Goal: Task Accomplishment & Management: Complete application form

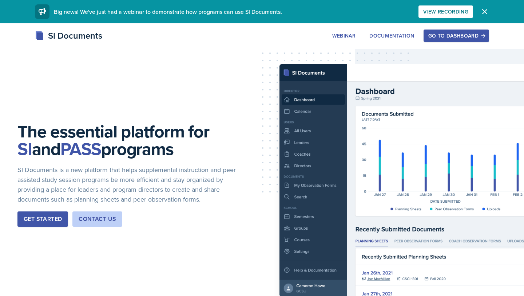
click at [451, 38] on div "Go to Dashboard" at bounding box center [456, 36] width 56 height 6
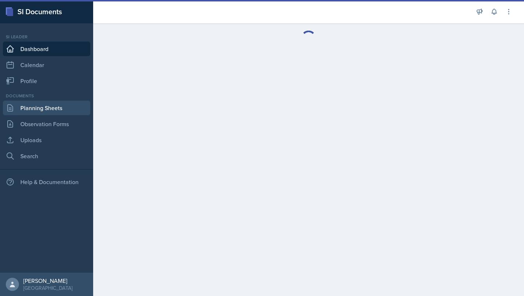
click at [33, 113] on link "Planning Sheets" at bounding box center [46, 107] width 87 height 15
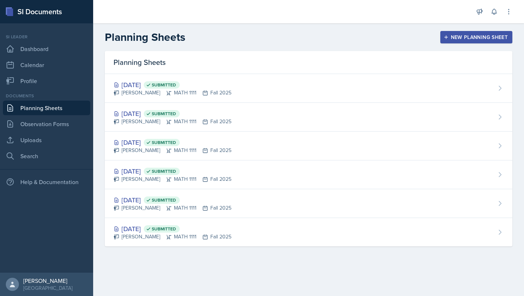
click at [467, 40] on div "New Planning Sheet" at bounding box center [476, 37] width 63 height 6
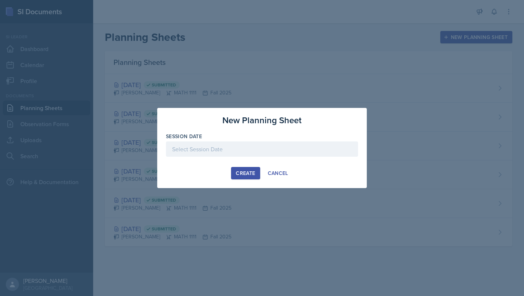
click at [224, 147] on div at bounding box center [262, 148] width 192 height 15
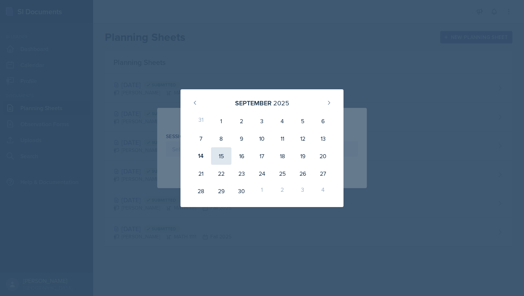
click at [219, 159] on div "15" at bounding box center [221, 155] width 20 height 17
type input "September 15th, 2025"
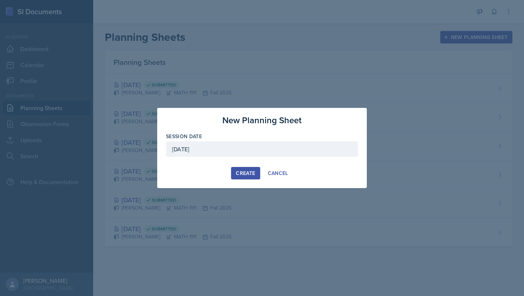
click at [245, 178] on button "Create" at bounding box center [245, 173] width 29 height 12
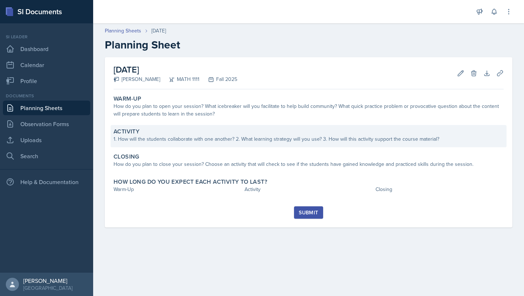
click at [282, 128] on div "Activity" at bounding box center [309, 131] width 390 height 7
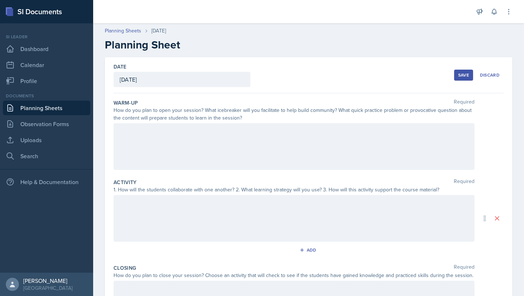
click at [245, 172] on div "Warm-Up Required How do you plan to open your session? What icebreaker will you…" at bounding box center [309, 135] width 390 height 79
click at [246, 159] on div at bounding box center [294, 146] width 361 height 47
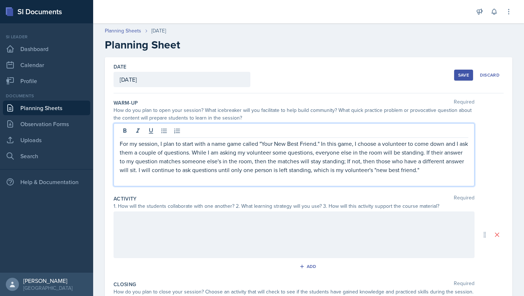
click at [249, 226] on div at bounding box center [294, 234] width 361 height 47
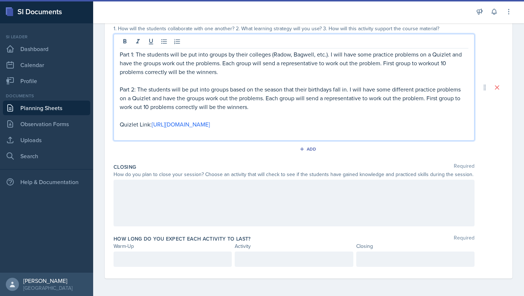
click at [297, 191] on p at bounding box center [294, 187] width 349 height 9
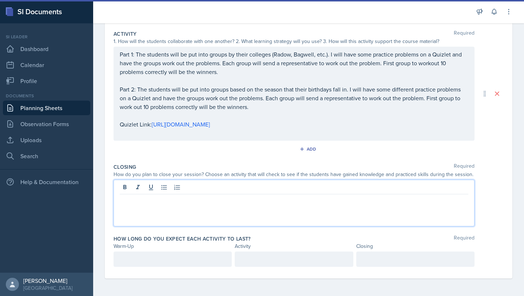
scroll to position [161, 0]
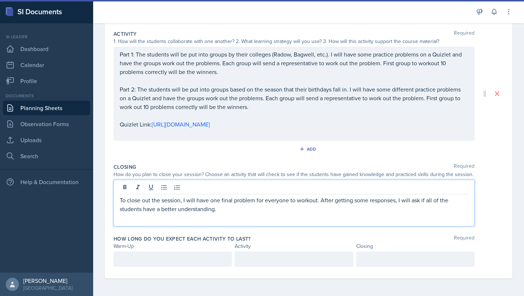
click at [200, 261] on div at bounding box center [173, 258] width 118 height 15
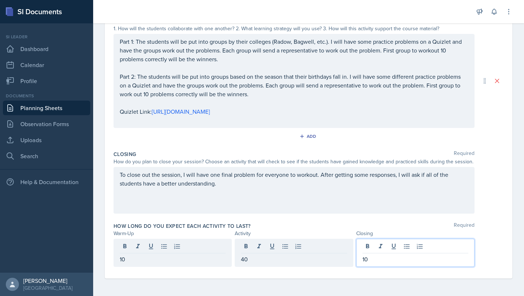
scroll to position [0, 0]
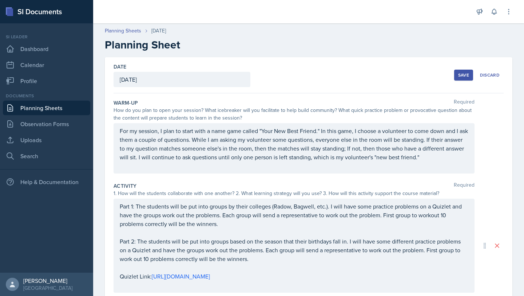
click at [460, 77] on div "Save" at bounding box center [463, 75] width 11 height 6
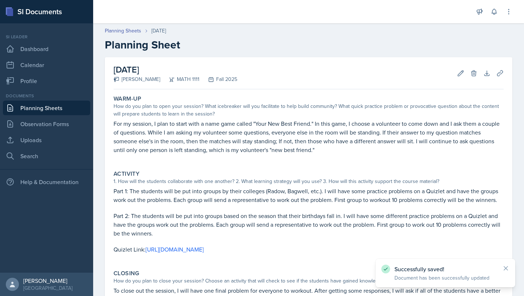
scroll to position [92, 0]
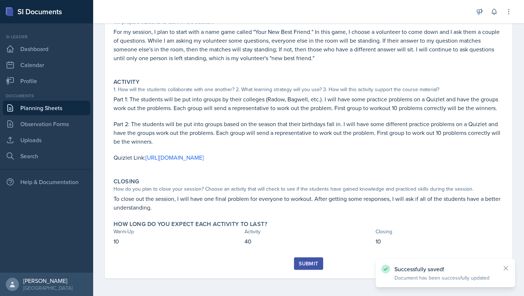
click at [318, 264] on div "Submit" at bounding box center [308, 263] width 19 height 6
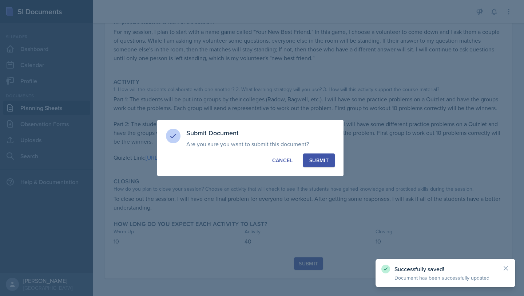
click at [320, 156] on button "Submit" at bounding box center [319, 160] width 32 height 14
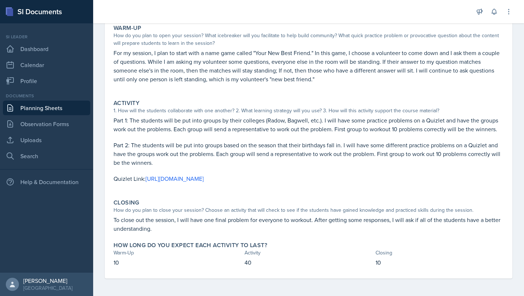
scroll to position [0, 0]
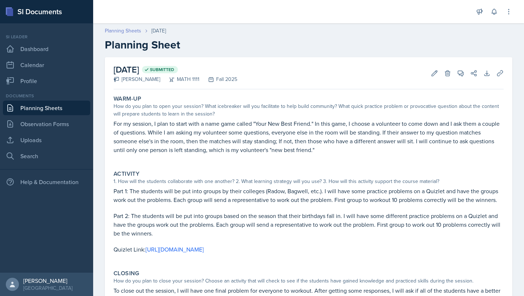
click at [131, 28] on link "Planning Sheets" at bounding box center [123, 31] width 36 height 8
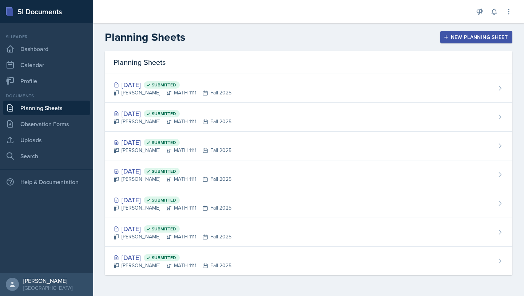
click at [447, 36] on icon "button" at bounding box center [446, 37] width 5 height 5
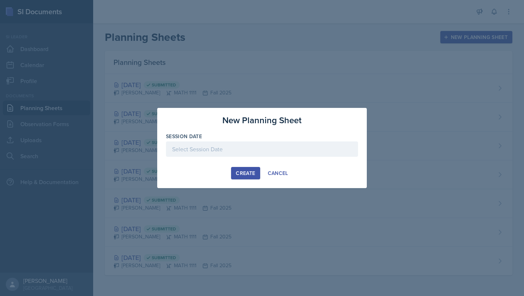
click at [264, 150] on div at bounding box center [262, 148] width 192 height 15
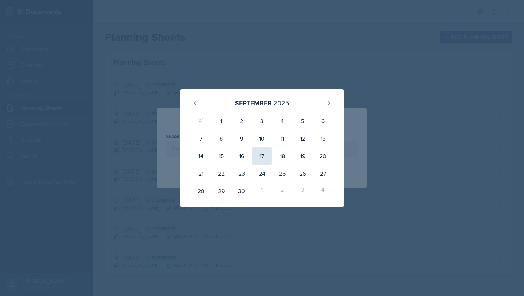
click at [264, 157] on div "17" at bounding box center [262, 155] width 20 height 17
type input "September 17th, 2025"
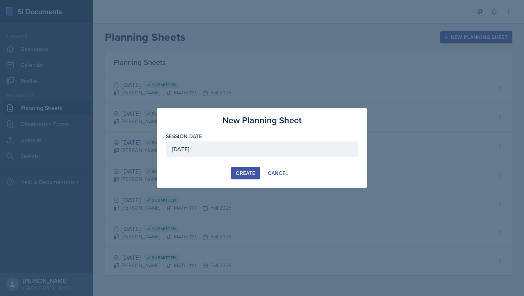
click at [242, 175] on div "Create" at bounding box center [245, 173] width 19 height 6
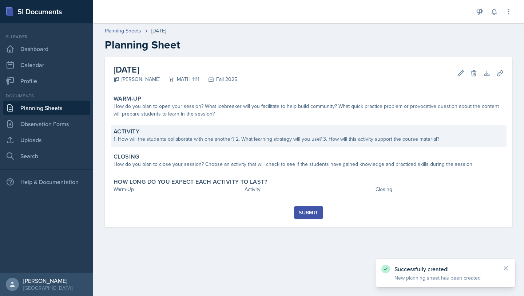
click at [284, 138] on div "1. How will the students collaborate with one another? 2. What learning strateg…" at bounding box center [309, 139] width 390 height 8
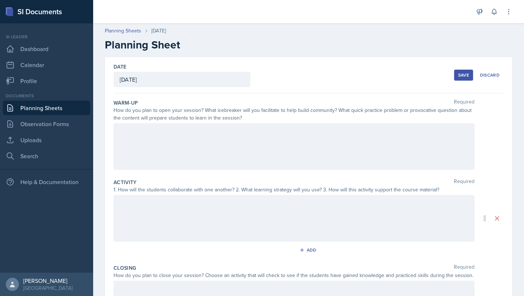
click at [321, 142] on div at bounding box center [294, 146] width 361 height 47
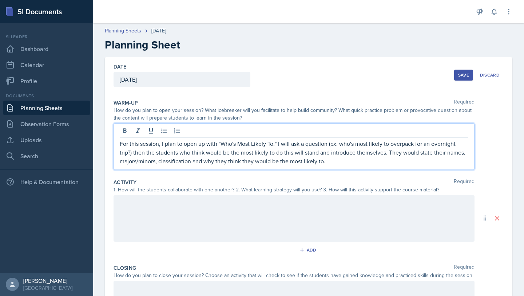
click at [288, 238] on div at bounding box center [294, 218] width 361 height 47
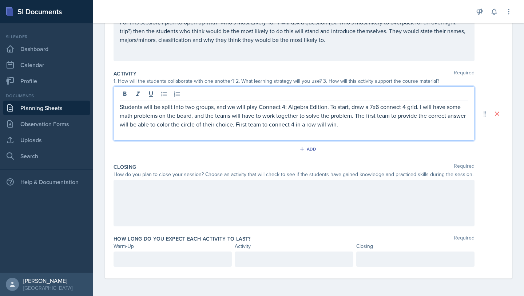
click at [293, 217] on div at bounding box center [294, 202] width 361 height 47
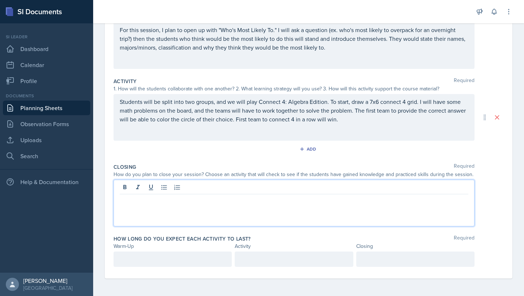
scroll to position [101, 0]
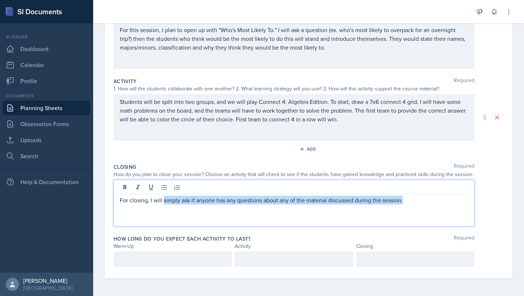
drag, startPoint x: 406, startPoint y: 202, endPoint x: 163, endPoint y: 201, distance: 242.8
click at [163, 201] on p "For closing, I will simply ask if anyone has any questions about any of the mat…" at bounding box center [294, 199] width 349 height 9
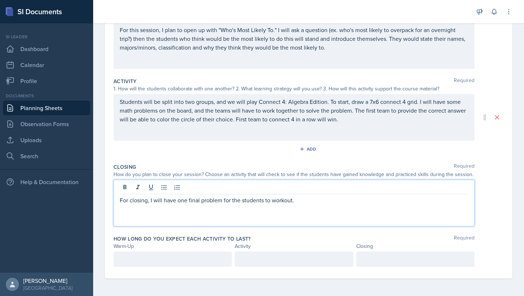
click at [154, 258] on div at bounding box center [173, 258] width 118 height 15
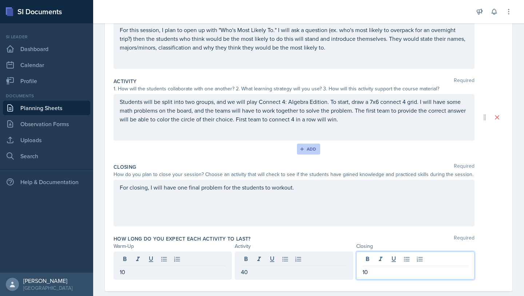
scroll to position [114, 0]
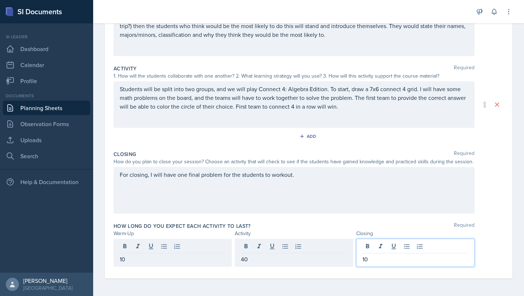
click at [288, 225] on div "How long do you expect each activity to last? Required" at bounding box center [309, 225] width 390 height 7
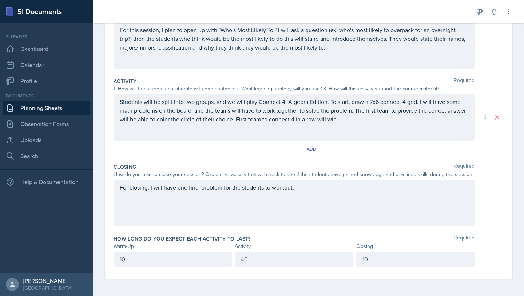
scroll to position [0, 0]
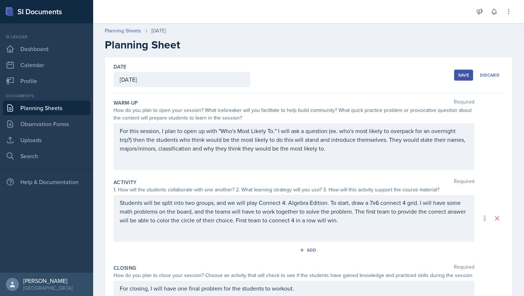
click at [463, 75] on div "Save" at bounding box center [463, 75] width 11 height 6
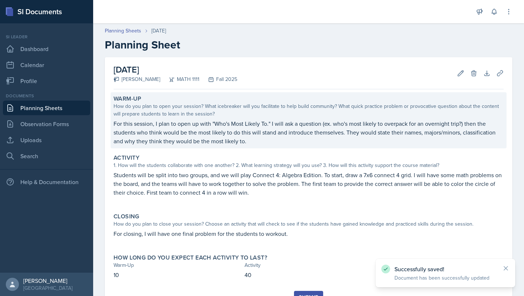
scroll to position [33, 0]
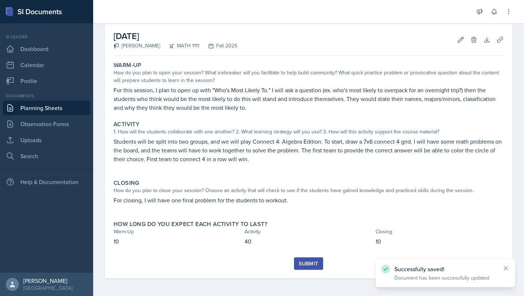
click at [317, 260] on div "Submit" at bounding box center [308, 263] width 19 height 6
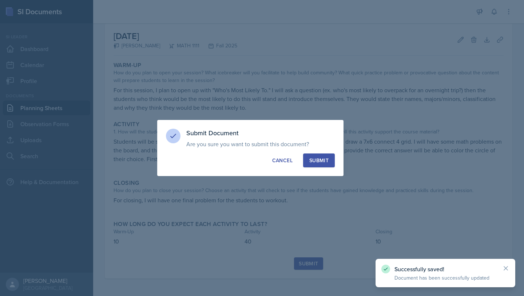
click at [328, 162] on div "Submit" at bounding box center [318, 160] width 19 height 7
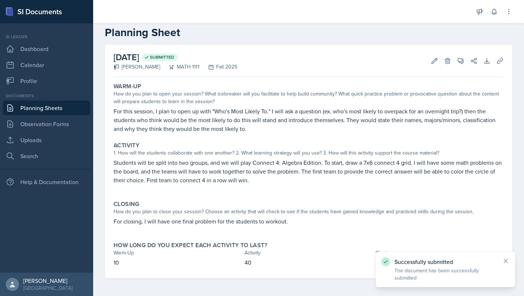
scroll to position [12, 0]
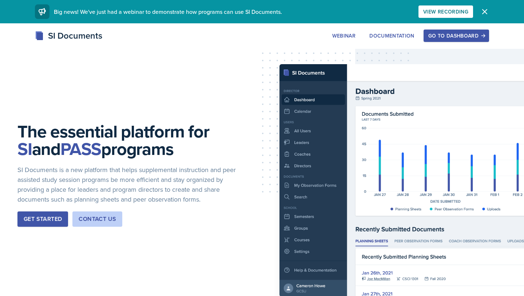
click at [454, 36] on div "Go to Dashboard" at bounding box center [456, 36] width 56 height 6
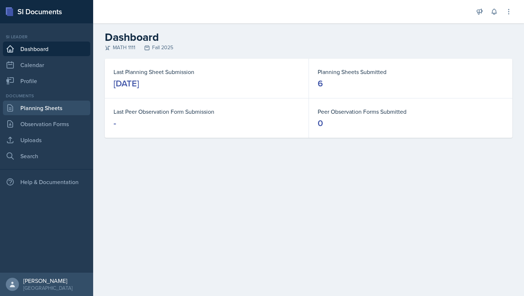
click at [41, 106] on link "Planning Sheets" at bounding box center [46, 107] width 87 height 15
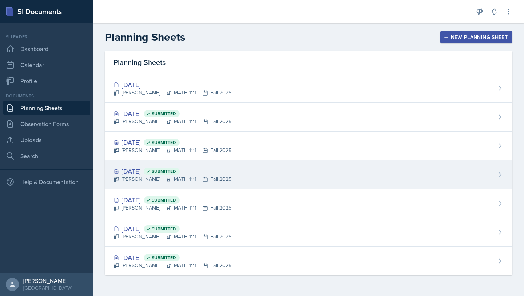
click at [158, 165] on div "[DATE] Submitted [PERSON_NAME] MATH 1111 Fall 2025" at bounding box center [309, 174] width 408 height 29
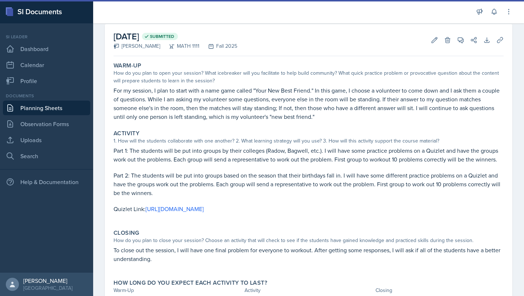
scroll to position [39, 0]
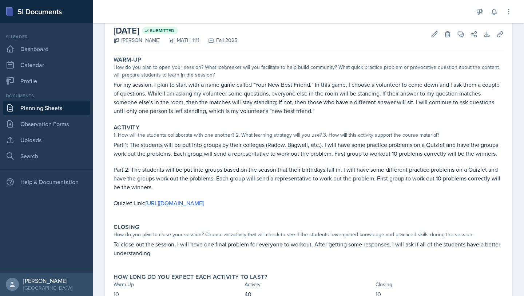
click at [151, 98] on p "For my session, I plan to start with a name game called "Your New Best Friend."…" at bounding box center [309, 97] width 390 height 35
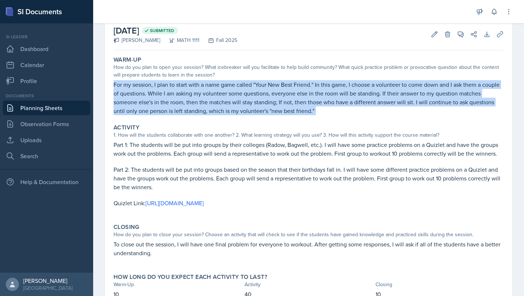
click at [151, 98] on p "For my session, I plan to start with a name game called "Your New Best Friend."…" at bounding box center [309, 97] width 390 height 35
copy div "For my session, I plan to start with a name game called "Your New Best Friend."…"
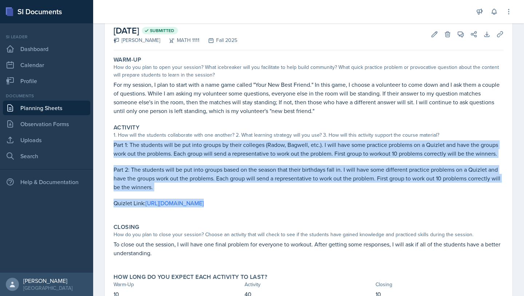
drag, startPoint x: 114, startPoint y: 144, endPoint x: 493, endPoint y: 211, distance: 384.9
click at [495, 213] on div "Part 1: The students will be put into groups by their colleges (Radow, Bagwell,…" at bounding box center [309, 177] width 390 height 74
copy div "Part 1: The students will be put into groups by their colleges (Radow, Bagwell,…"
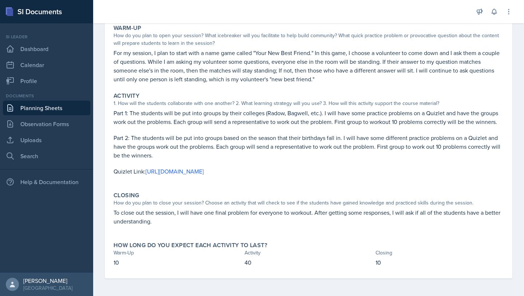
click at [133, 208] on p "To close out the session, I will have one final problem for everyone to workout…" at bounding box center [309, 216] width 390 height 17
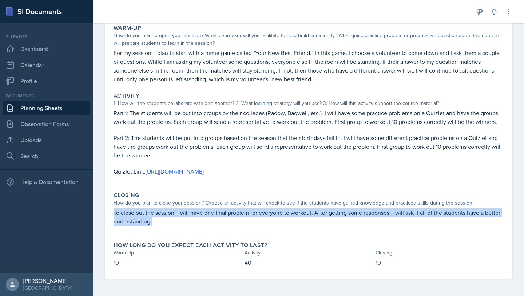
drag, startPoint x: 112, startPoint y: 212, endPoint x: 161, endPoint y: 224, distance: 49.9
click at [163, 225] on div "Closing How do you plan to close your session? Choose an activity that will che…" at bounding box center [309, 212] width 396 height 47
copy p "To close out the session, I will have one final problem for everyone to workout…"
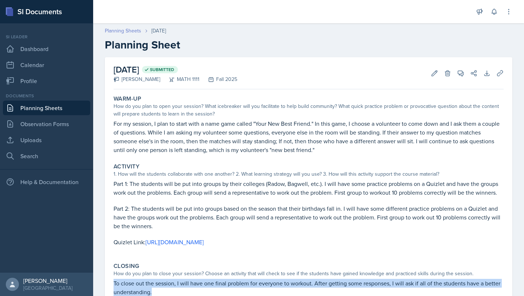
click at [119, 28] on link "Planning Sheets" at bounding box center [123, 31] width 36 height 8
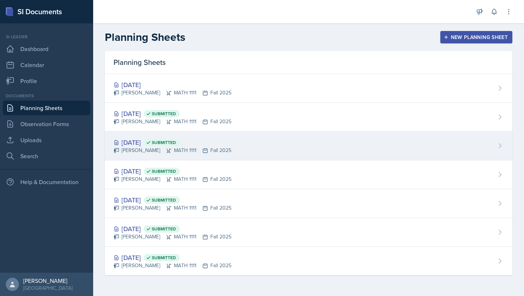
click at [167, 149] on div "[PERSON_NAME] MATH 1111 Fall 2025" at bounding box center [173, 150] width 118 height 8
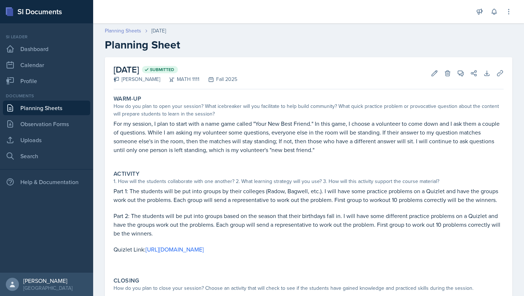
click at [127, 31] on link "Planning Sheets" at bounding box center [123, 31] width 36 height 8
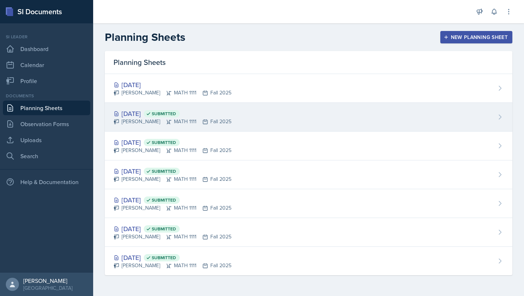
click at [150, 104] on div "[DATE] Submitted [PERSON_NAME] MATH 1111 Fall 2025" at bounding box center [309, 117] width 408 height 29
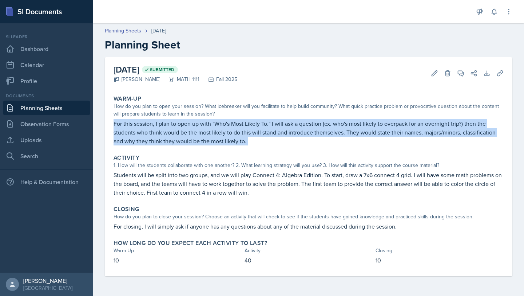
drag, startPoint x: 113, startPoint y: 120, endPoint x: 250, endPoint y: 152, distance: 140.1
click at [251, 152] on div "Warm-Up How do you plan to open your session? What icebreaker will you facilita…" at bounding box center [309, 184] width 390 height 184
copy div "For this session, I plan to open up with "Who's Most Likely To." I will ask a q…"
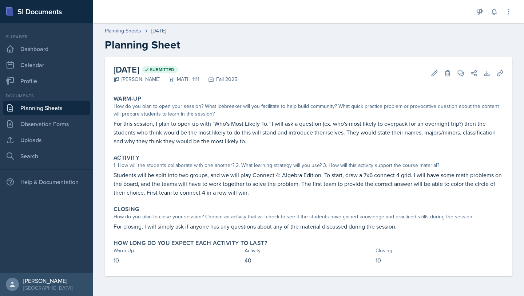
click at [194, 177] on p "Students will be split into two groups, and we will play Connect 4: Algebra Edi…" at bounding box center [309, 183] width 390 height 26
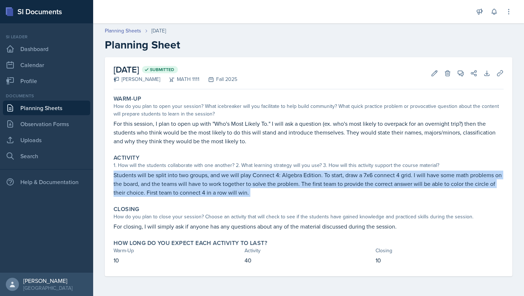
drag, startPoint x: 112, startPoint y: 174, endPoint x: 303, endPoint y: 201, distance: 192.6
click at [303, 201] on div "Warm-Up How do you plan to open your session? What icebreaker will you facilita…" at bounding box center [309, 184] width 390 height 184
copy div "Students will be split into two groups, and we will play Connect 4: Algebra Edi…"
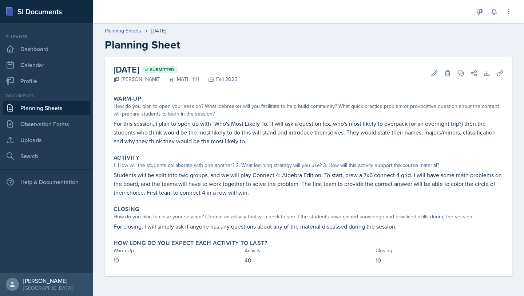
click at [131, 229] on p "For closing, I will simply ask if anyone has any questions about any of the mat…" at bounding box center [309, 226] width 390 height 9
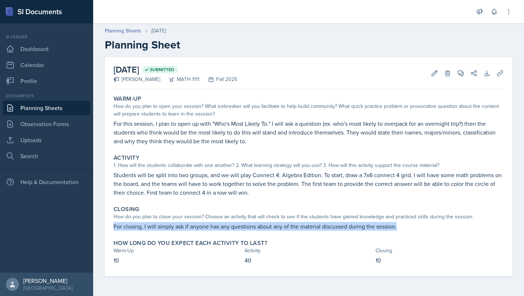
drag, startPoint x: 114, startPoint y: 225, endPoint x: 421, endPoint y: 227, distance: 307.9
click at [421, 227] on p "For closing, I will simply ask if anyone has any questions about any of the mat…" at bounding box center [309, 226] width 390 height 9
copy p "For closing, I will simply ask if anyone has any questions about any of the mat…"
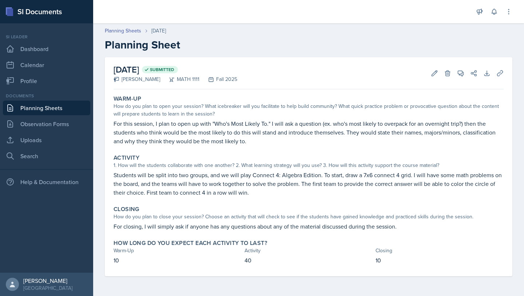
click at [409, 33] on div "Planning Sheets [DATE]" at bounding box center [309, 31] width 408 height 8
